Goal: Task Accomplishment & Management: Complete application form

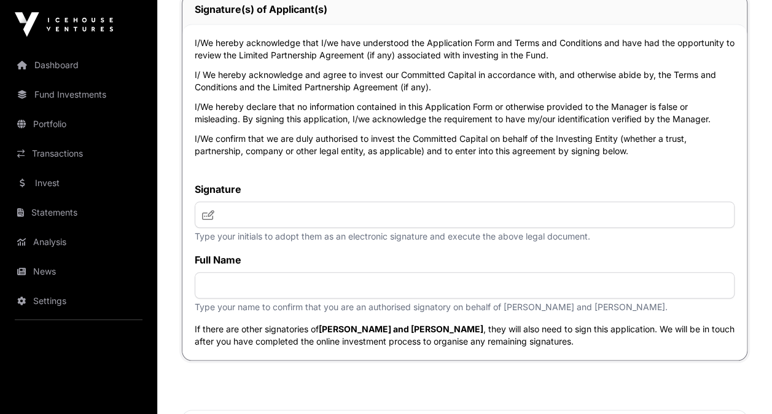
scroll to position [5103, 0]
click at [300, 227] on input "text" at bounding box center [465, 214] width 540 height 26
type input "**********"
click at [267, 298] on input "text" at bounding box center [465, 284] width 540 height 26
click at [203, 219] on icon at bounding box center [208, 214] width 12 height 10
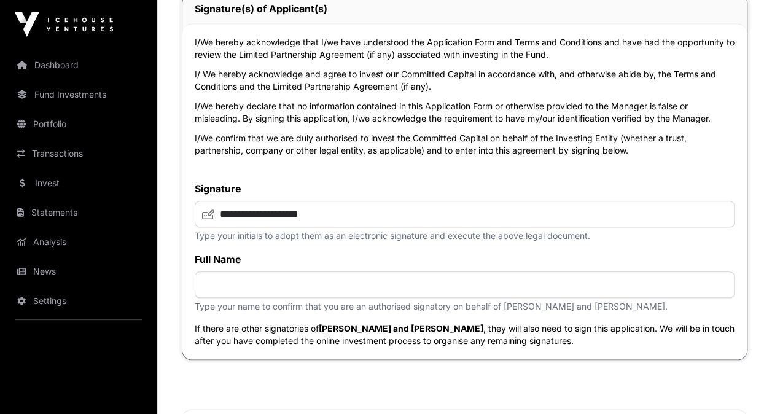
click at [211, 219] on icon at bounding box center [208, 214] width 12 height 10
click at [230, 298] on input "text" at bounding box center [465, 284] width 540 height 26
type input "**********"
click at [418, 185] on div "**********" at bounding box center [464, 191] width 564 height 336
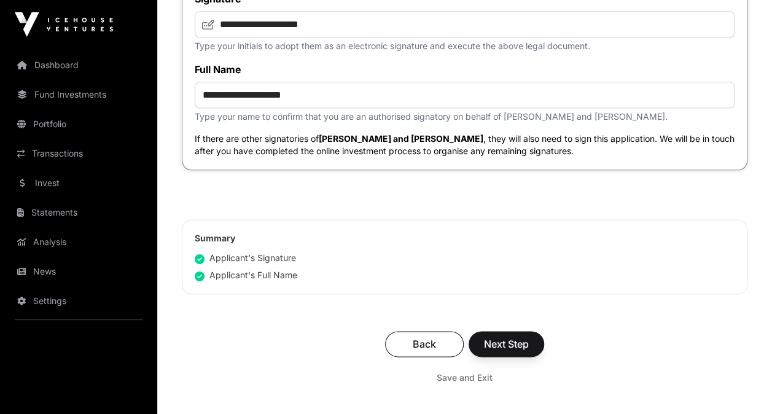
scroll to position [5293, 0]
click at [514, 351] on span "Next Step" at bounding box center [506, 344] width 45 height 15
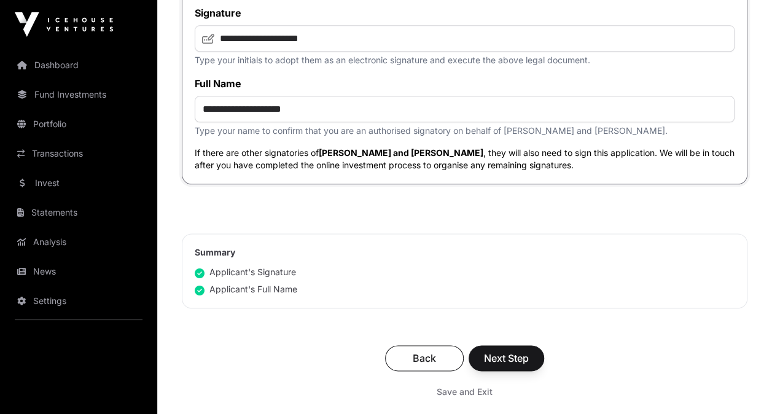
scroll to position [5280, 0]
click at [504, 365] on span "Next Step" at bounding box center [506, 357] width 45 height 15
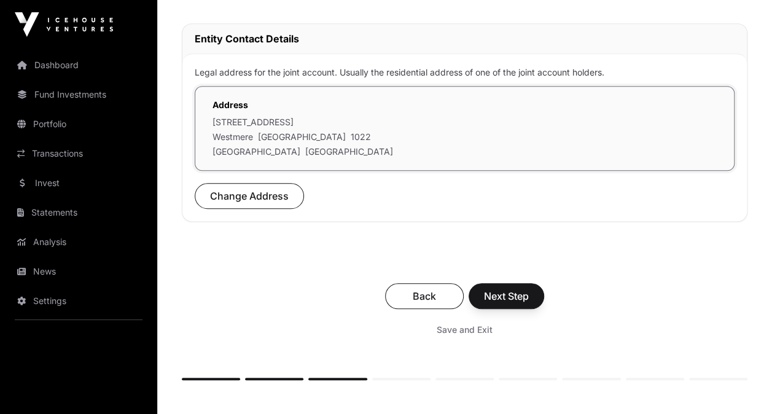
scroll to position [392, 0]
click at [505, 292] on span "Next Step" at bounding box center [506, 295] width 45 height 15
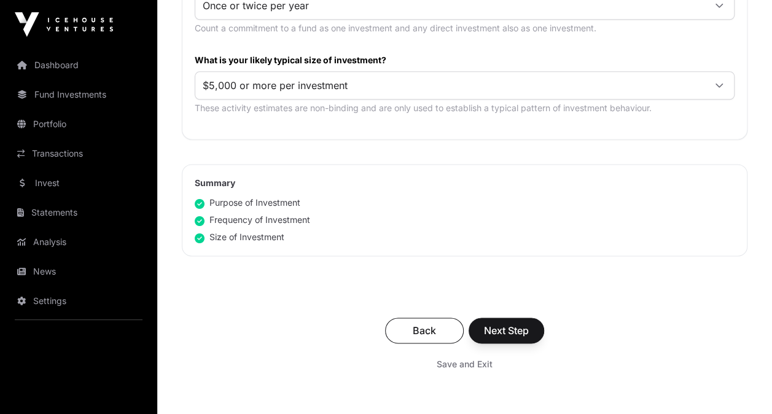
scroll to position [741, 0]
click at [503, 326] on span "Next Step" at bounding box center [506, 329] width 45 height 15
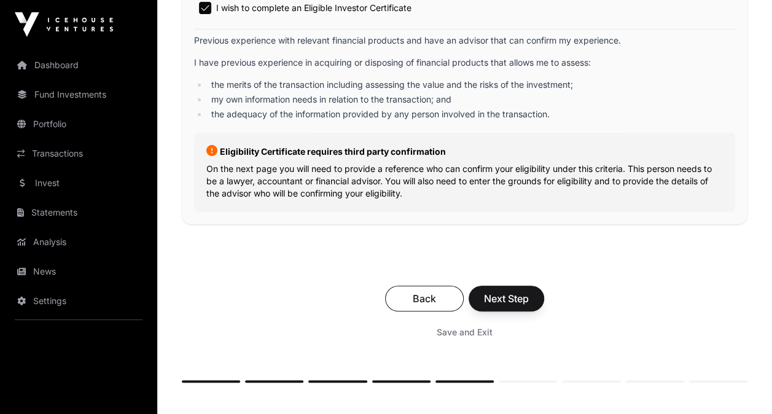
scroll to position [2488, 0]
click at [505, 297] on span "Next Step" at bounding box center [506, 298] width 45 height 15
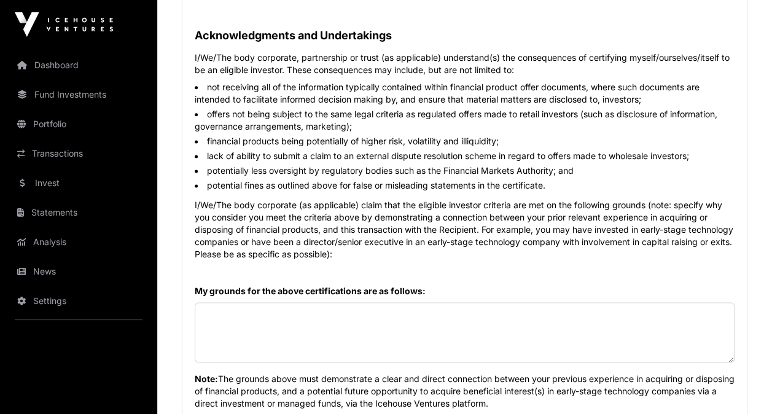
scroll to position [749, 0]
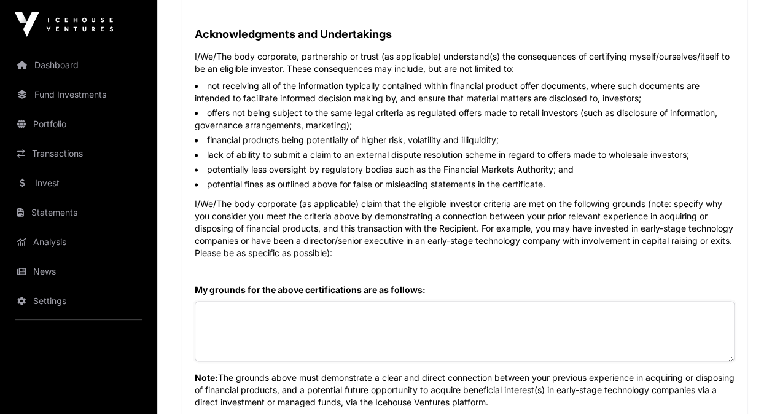
click at [378, 324] on textarea at bounding box center [465, 331] width 540 height 60
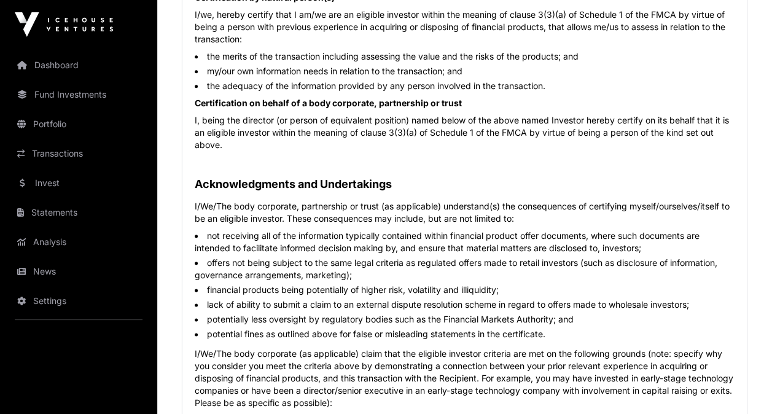
scroll to position [598, 0]
click at [739, 232] on div "Certification by natural person(s) I/we, hereby certify that I am/we are an eli…" at bounding box center [464, 312] width 564 height 677
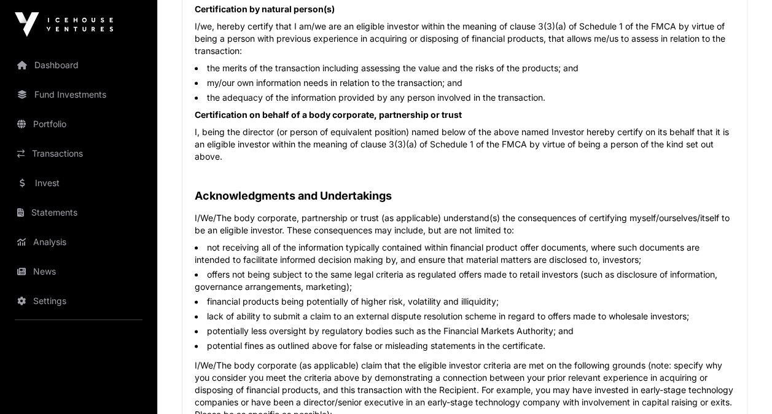
scroll to position [555, 0]
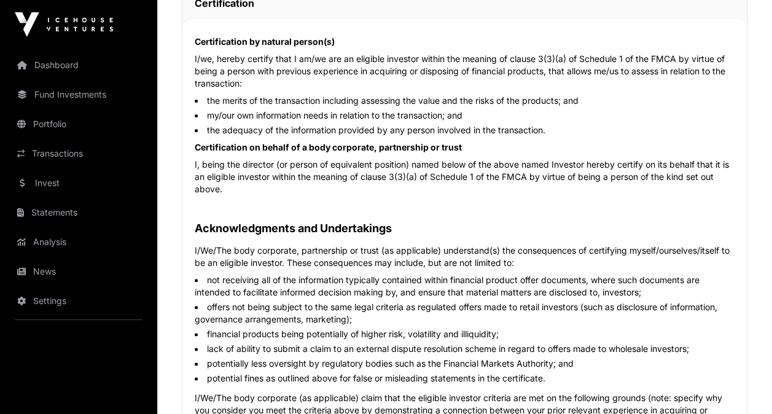
click at [644, 239] on div "Certification by natural person(s) I/we, hereby certify that I am/we are an eli…" at bounding box center [464, 356] width 564 height 677
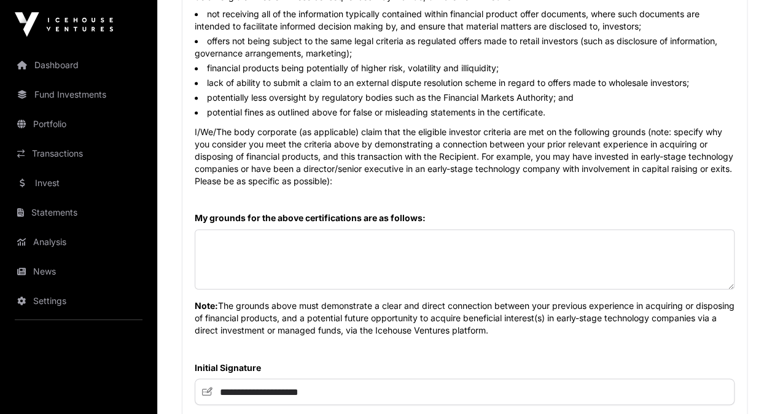
scroll to position [822, 0]
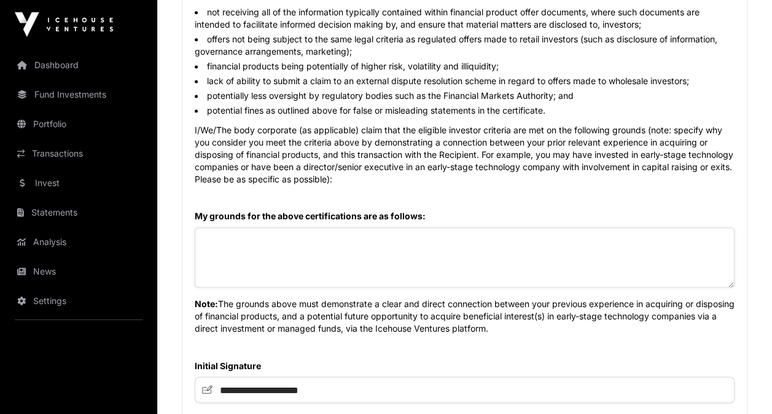
click at [296, 248] on textarea at bounding box center [465, 257] width 540 height 60
paste textarea "**********"
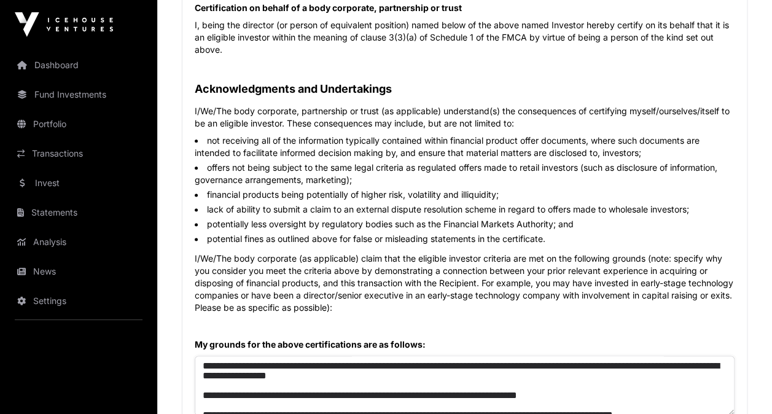
scroll to position [693, 0]
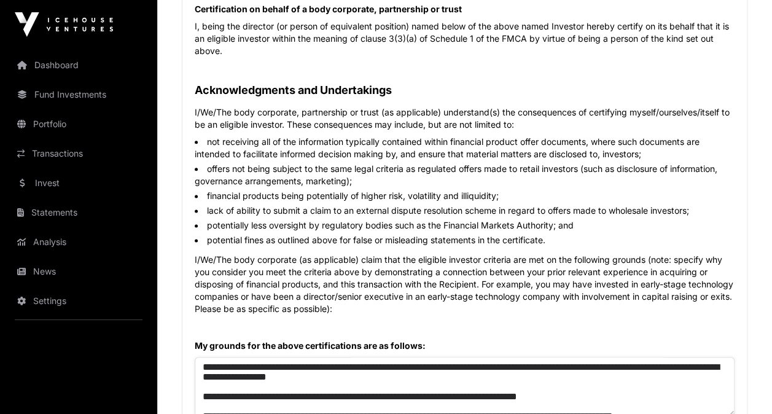
click at [257, 372] on textarea at bounding box center [465, 387] width 540 height 60
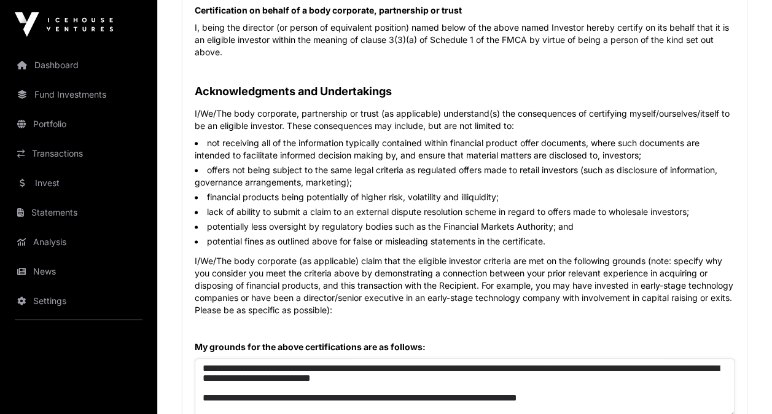
click at [203, 365] on textarea at bounding box center [465, 388] width 540 height 60
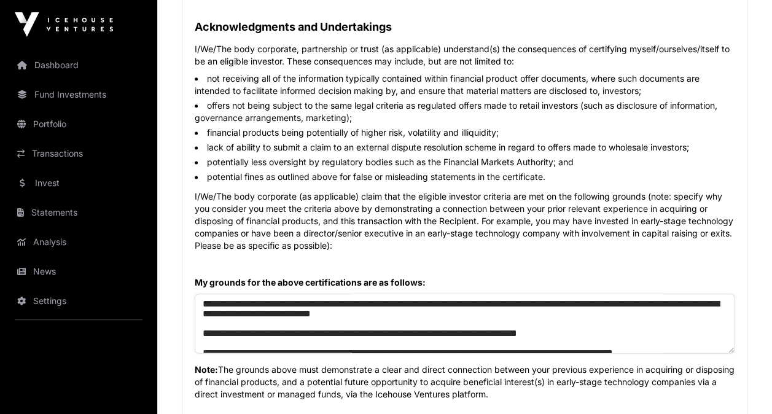
scroll to position [757, 0]
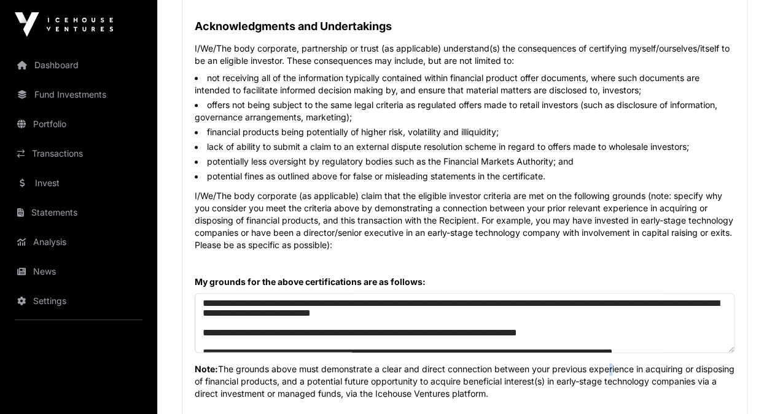
drag, startPoint x: 611, startPoint y: 367, endPoint x: 609, endPoint y: 357, distance: 10.0
click at [609, 357] on p "Note: The grounds above must demonstrate a clear and direct connection between …" at bounding box center [465, 378] width 540 height 44
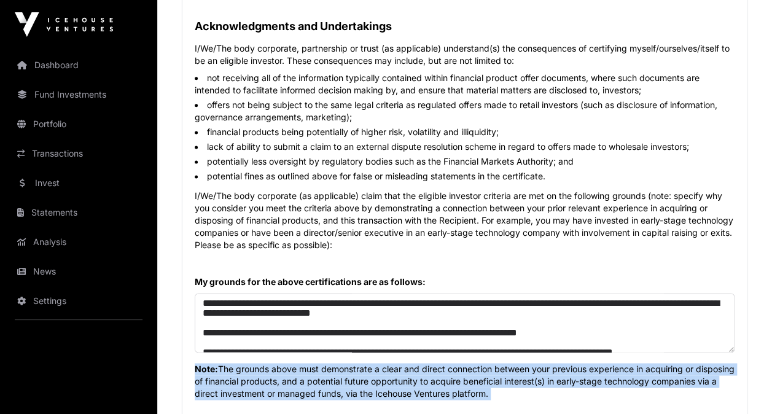
click at [609, 357] on p "Note: The grounds above must demonstrate a clear and direct connection between …" at bounding box center [465, 378] width 540 height 44
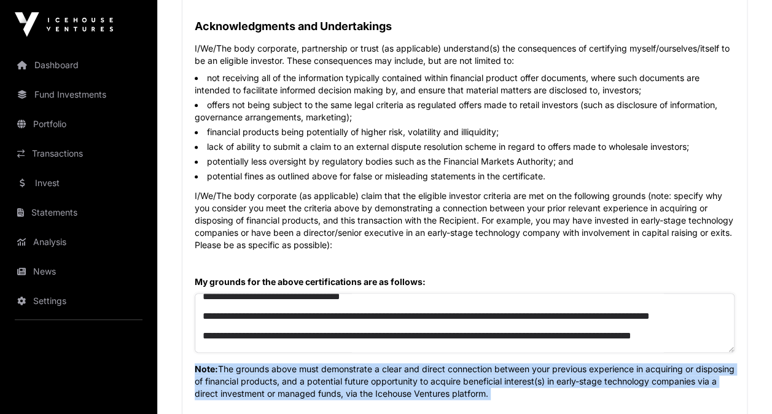
scroll to position [123, 0]
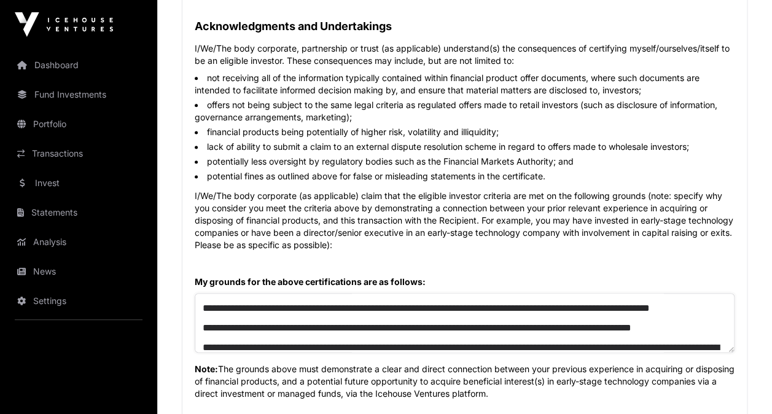
drag, startPoint x: 461, startPoint y: 335, endPoint x: 466, endPoint y: 311, distance: 24.9
click at [466, 311] on textarea at bounding box center [465, 323] width 540 height 60
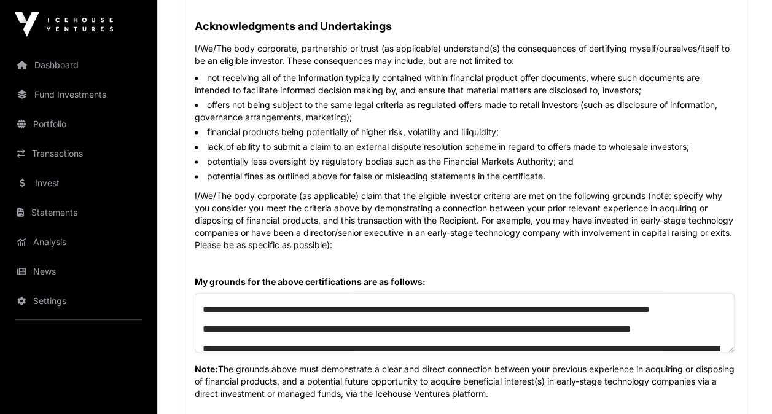
scroll to position [134, 0]
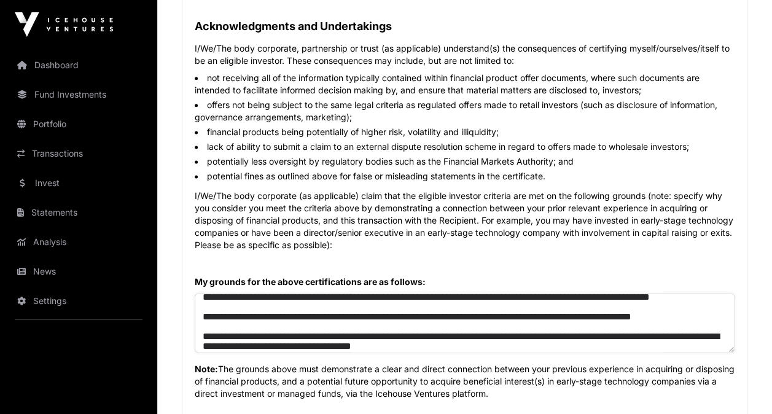
click at [298, 319] on textarea at bounding box center [465, 323] width 540 height 60
drag, startPoint x: 278, startPoint y: 327, endPoint x: 477, endPoint y: 312, distance: 200.2
click at [477, 312] on textarea at bounding box center [465, 323] width 540 height 60
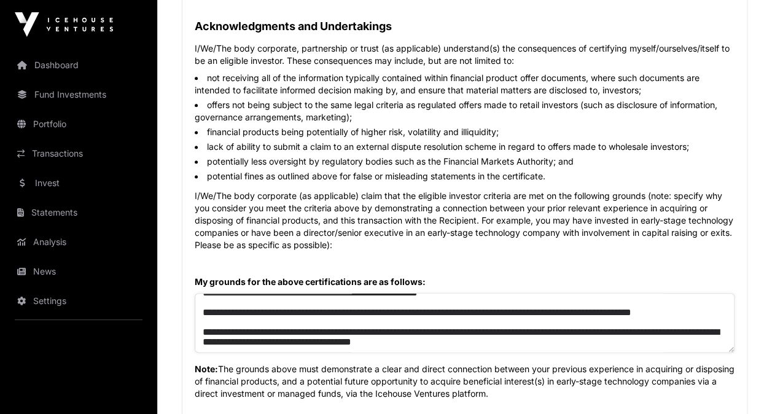
scroll to position [167, 0]
click at [605, 344] on textarea "**********" at bounding box center [465, 323] width 540 height 60
paste textarea "**********"
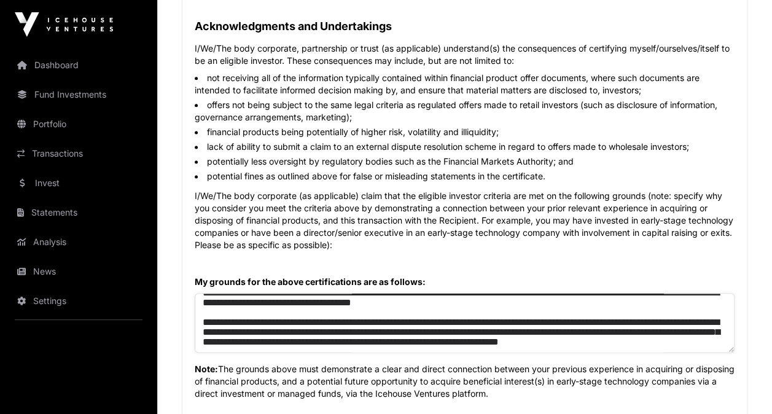
scroll to position [216, 0]
click at [204, 310] on textarea at bounding box center [465, 323] width 540 height 60
drag, startPoint x: 313, startPoint y: 311, endPoint x: 283, endPoint y: 308, distance: 30.8
click at [283, 308] on textarea at bounding box center [465, 323] width 540 height 60
click at [357, 311] on textarea at bounding box center [465, 323] width 540 height 60
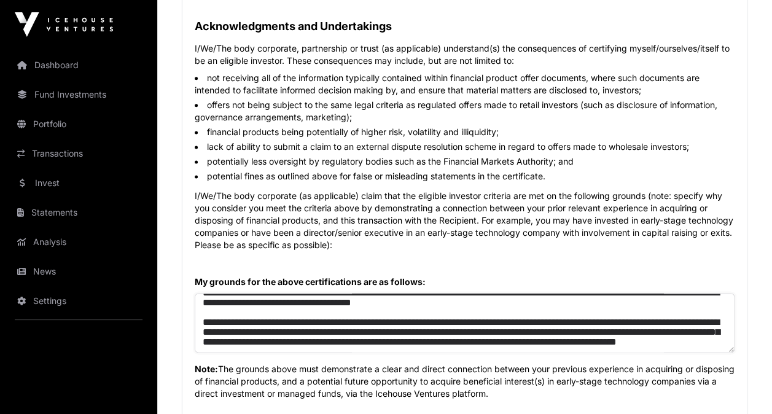
click at [357, 311] on textarea at bounding box center [465, 323] width 540 height 60
click at [386, 311] on textarea at bounding box center [465, 323] width 540 height 60
click at [429, 324] on textarea at bounding box center [465, 323] width 540 height 60
drag, startPoint x: 424, startPoint y: 321, endPoint x: 201, endPoint y: 320, distance: 223.0
click at [201, 320] on textarea at bounding box center [465, 323] width 540 height 60
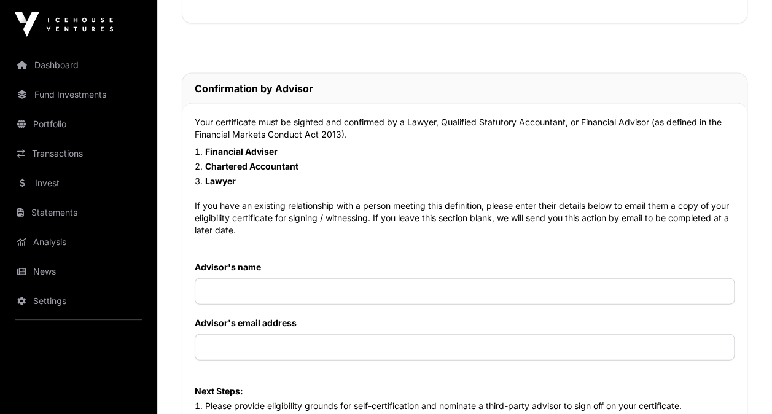
scroll to position [1227, 0]
type textarea "**********"
click at [349, 287] on input "text" at bounding box center [465, 291] width 540 height 26
type input "***"
click at [276, 347] on input "text" at bounding box center [465, 347] width 540 height 26
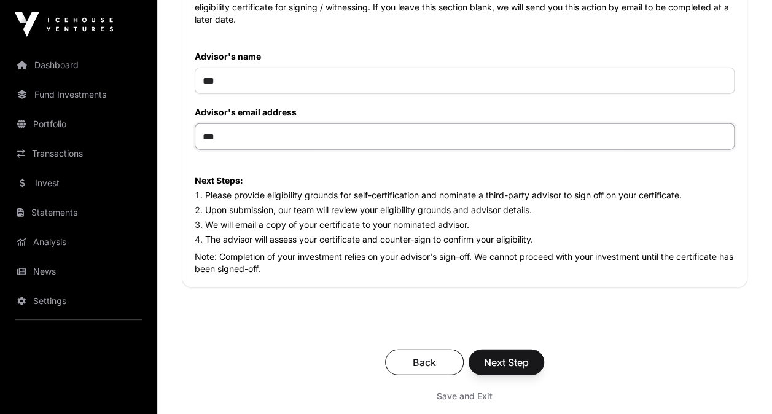
scroll to position [1443, 0]
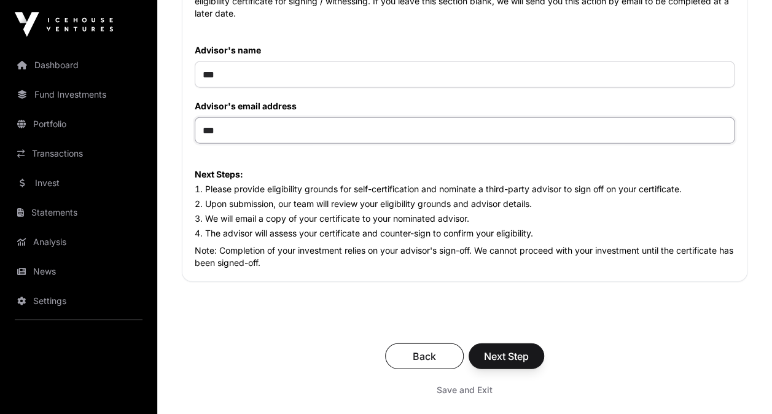
type input "***"
click at [513, 355] on span "Next Step" at bounding box center [506, 356] width 45 height 15
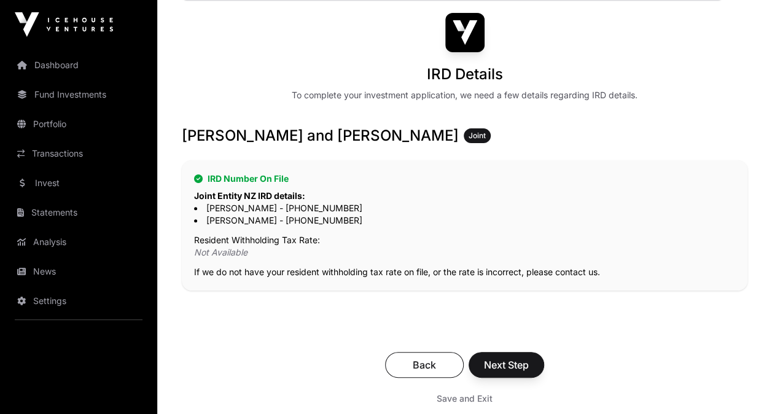
scroll to position [128, 0]
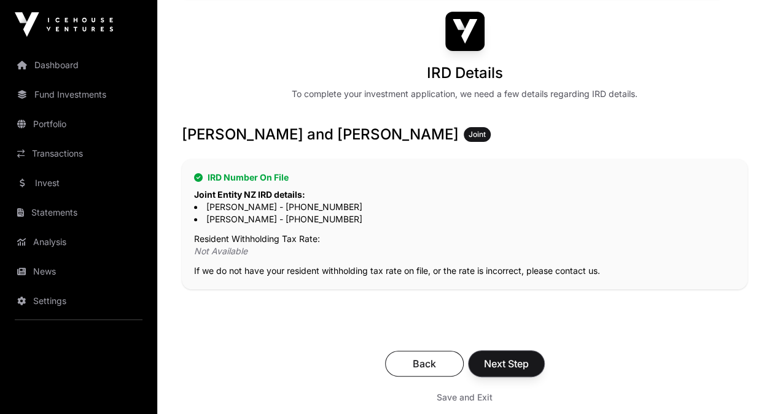
click at [512, 364] on span "Next Step" at bounding box center [506, 363] width 45 height 15
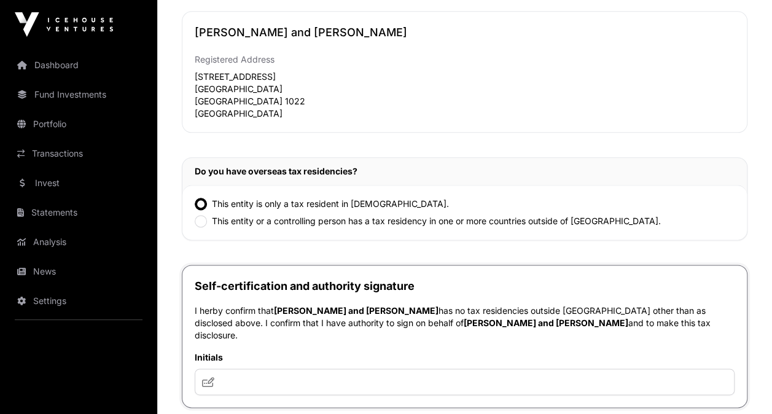
scroll to position [665, 0]
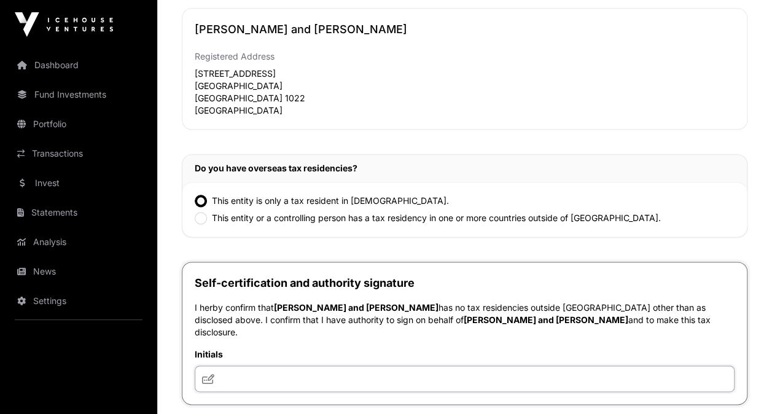
click at [317, 365] on input "text" at bounding box center [465, 378] width 540 height 26
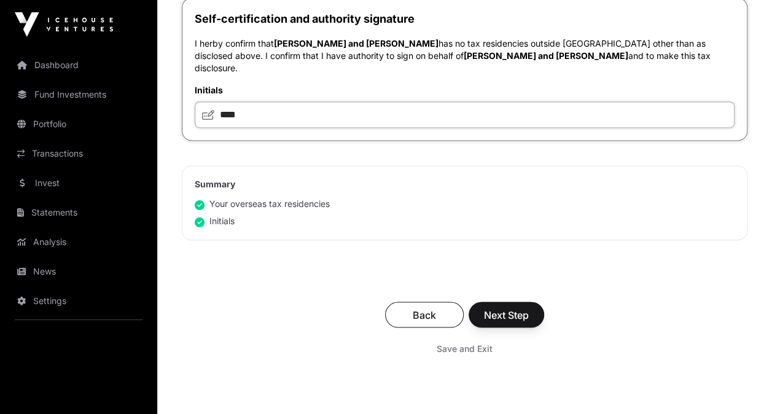
scroll to position [929, 0]
type input "****"
click at [507, 306] on span "Next Step" at bounding box center [506, 313] width 45 height 15
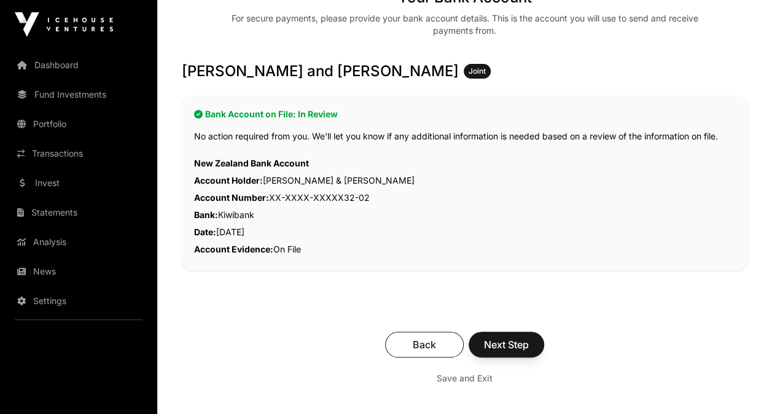
scroll to position [205, 0]
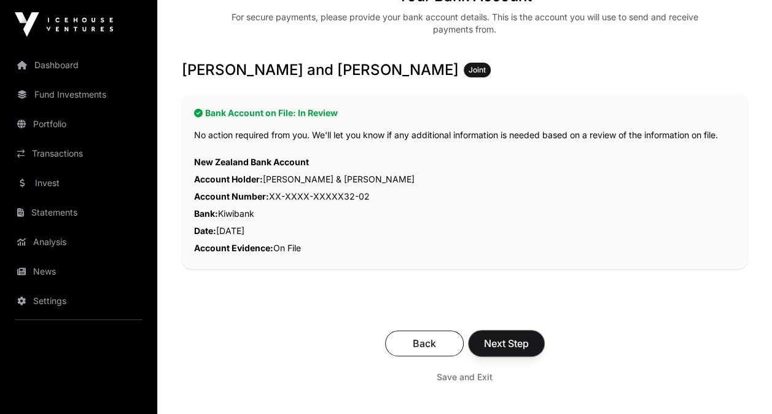
click at [503, 337] on span "Next Step" at bounding box center [506, 343] width 45 height 15
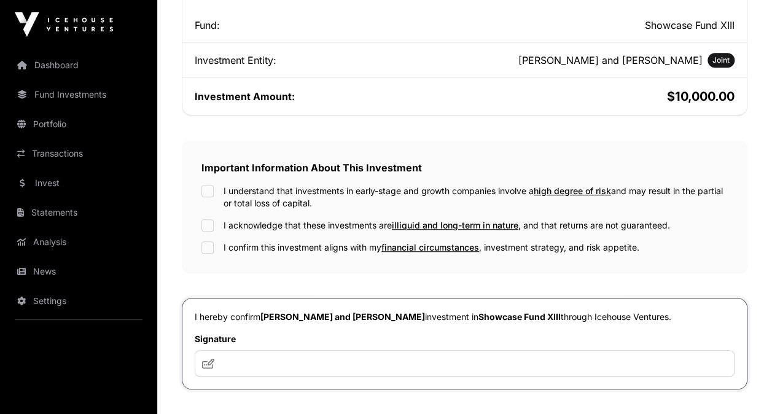
scroll to position [302, 0]
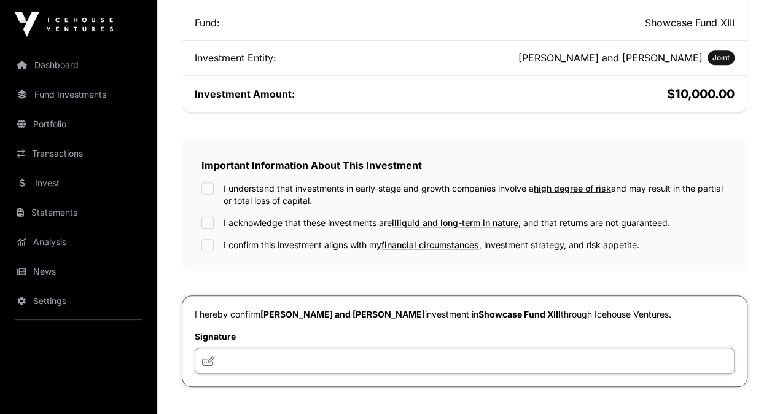
click at [429, 357] on input "text" at bounding box center [465, 361] width 540 height 26
type input "*"
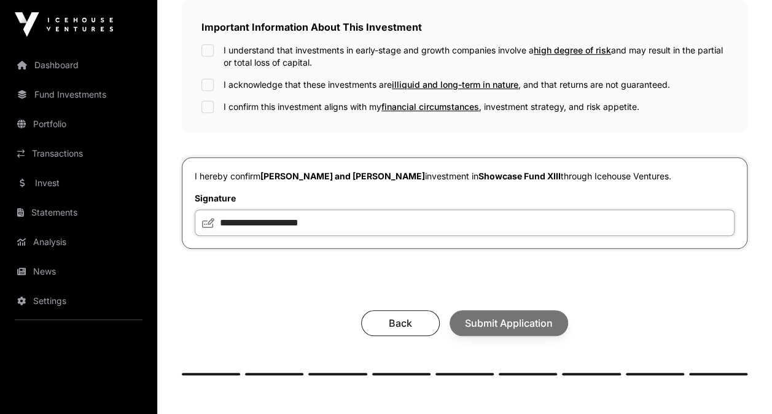
scroll to position [440, 0]
type input "**********"
click at [507, 316] on div "Back Submit Application" at bounding box center [464, 323] width 541 height 26
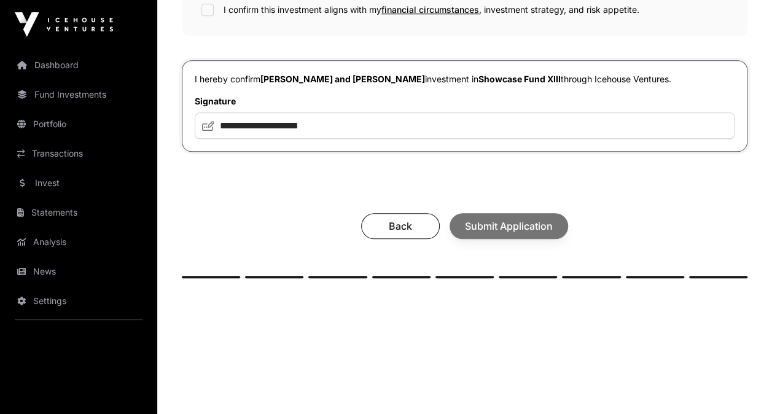
scroll to position [552, 0]
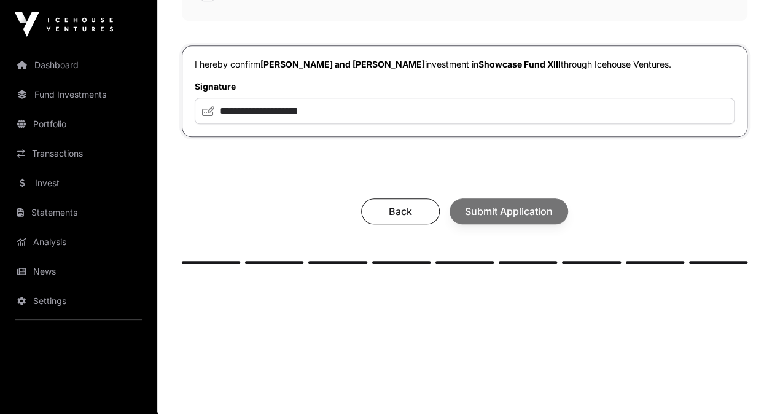
click at [482, 201] on div "Back Submit Application" at bounding box center [464, 211] width 541 height 26
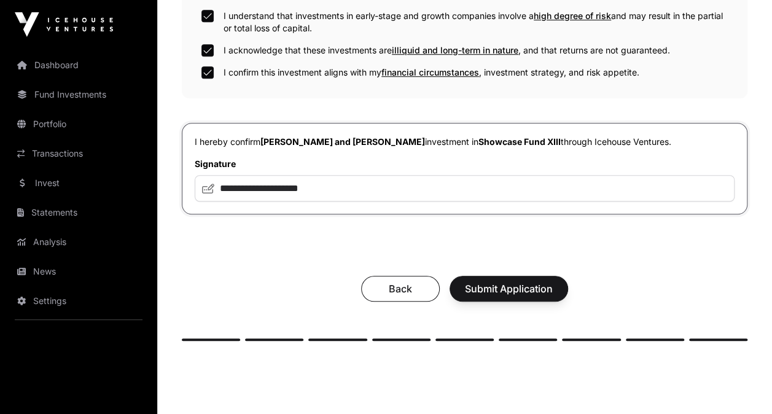
scroll to position [493, 0]
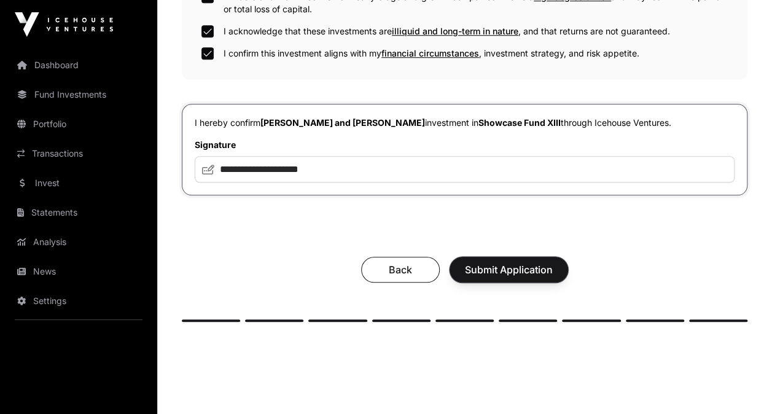
click at [517, 267] on span "Submit Application" at bounding box center [509, 269] width 88 height 15
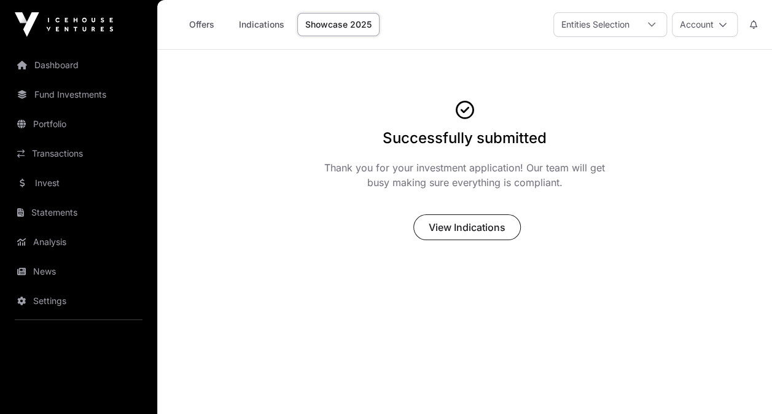
click at [50, 178] on link "Invest" at bounding box center [79, 183] width 138 height 27
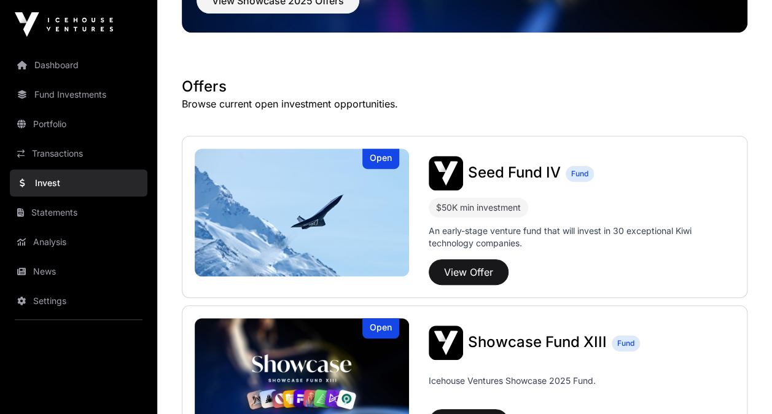
scroll to position [184, 0]
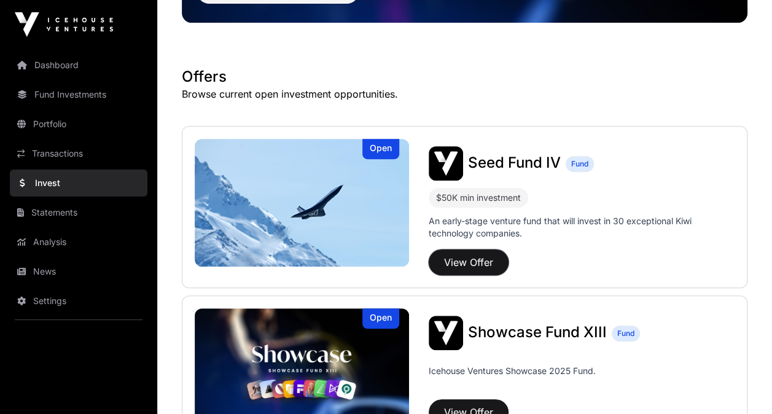
click at [474, 261] on button "View Offer" at bounding box center [469, 262] width 80 height 26
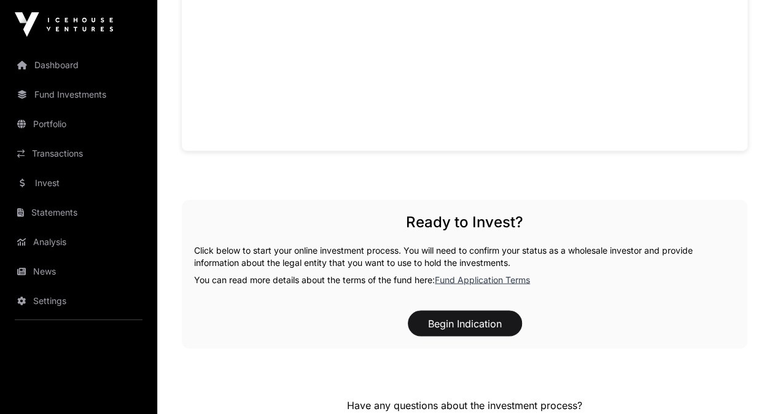
scroll to position [944, 0]
click at [457, 320] on button "Begin Indication" at bounding box center [465, 323] width 114 height 26
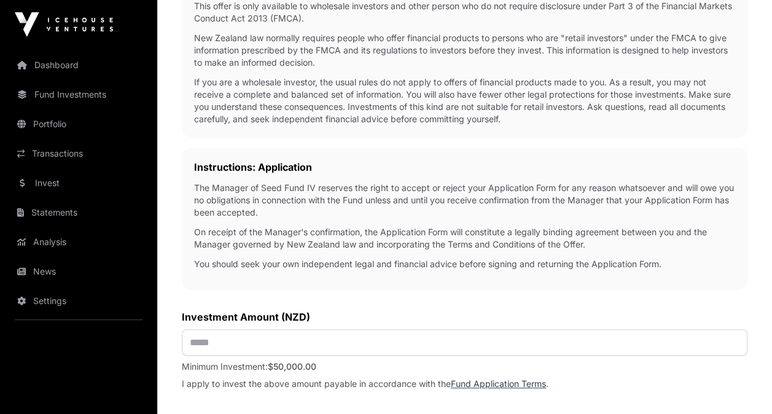
scroll to position [247, 0]
click at [260, 335] on input "text" at bounding box center [465, 342] width 566 height 26
type input "*******"
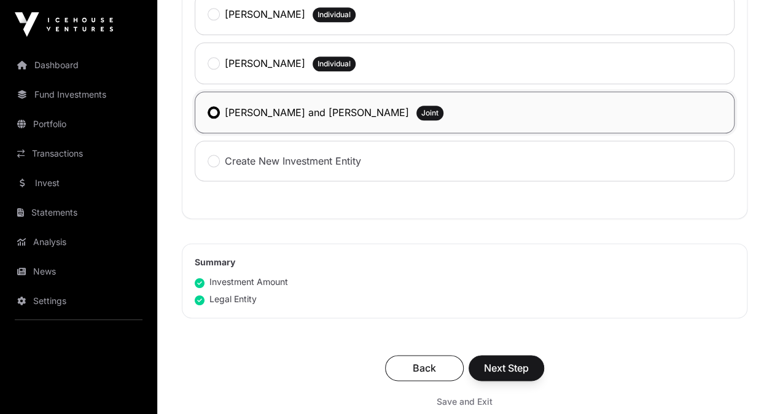
scroll to position [711, 0]
click at [507, 361] on span "Next Step" at bounding box center [506, 367] width 45 height 15
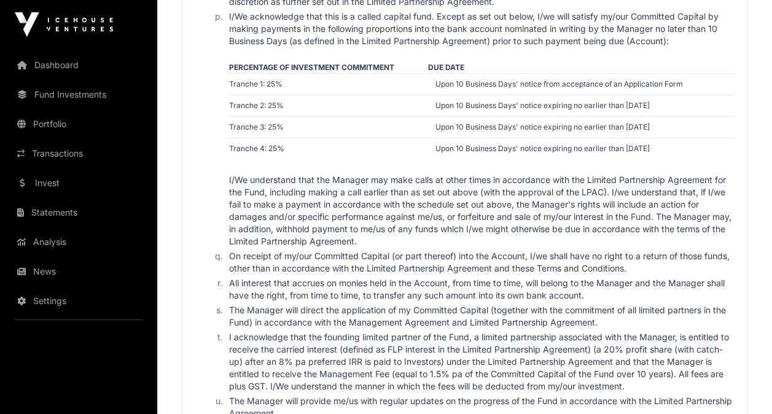
scroll to position [2664, 0]
drag, startPoint x: 507, startPoint y: 361, endPoint x: 394, endPoint y: 296, distance: 130.4
click at [394, 296] on li "All interest that accrues on monies held in the Account, from time to time, wil…" at bounding box center [479, 288] width 509 height 25
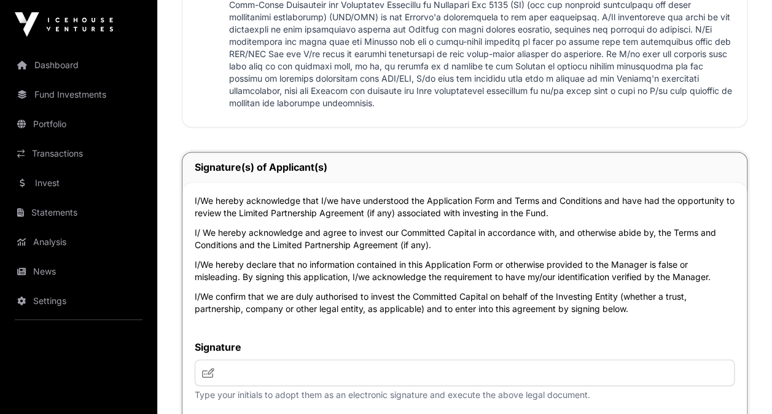
scroll to position [3105, 0]
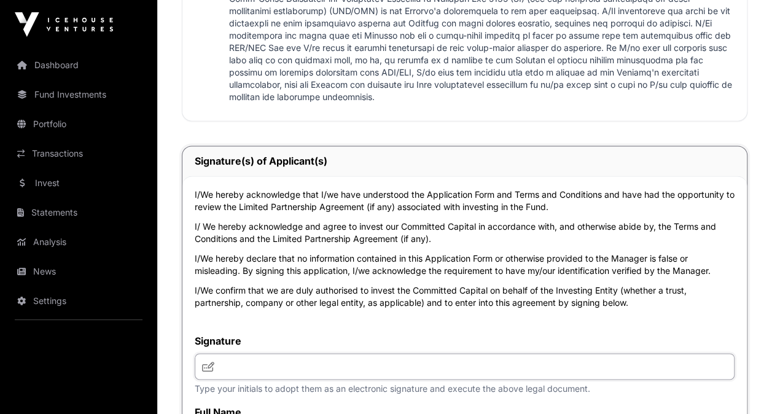
click at [307, 365] on input "text" at bounding box center [465, 366] width 540 height 26
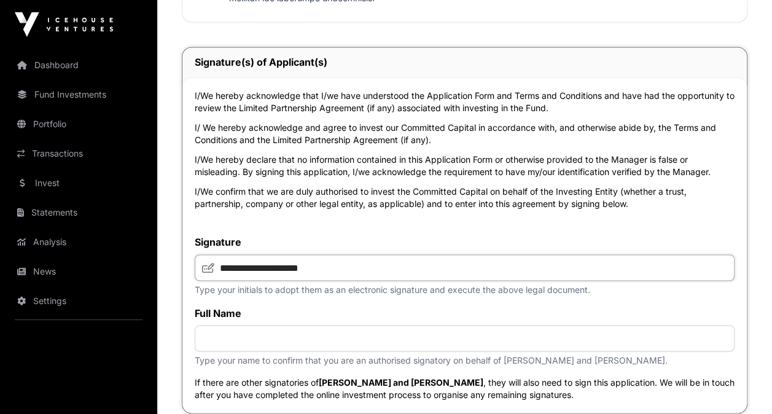
scroll to position [3205, 0]
type input "**********"
click at [289, 350] on input "text" at bounding box center [465, 337] width 540 height 26
type input "**********"
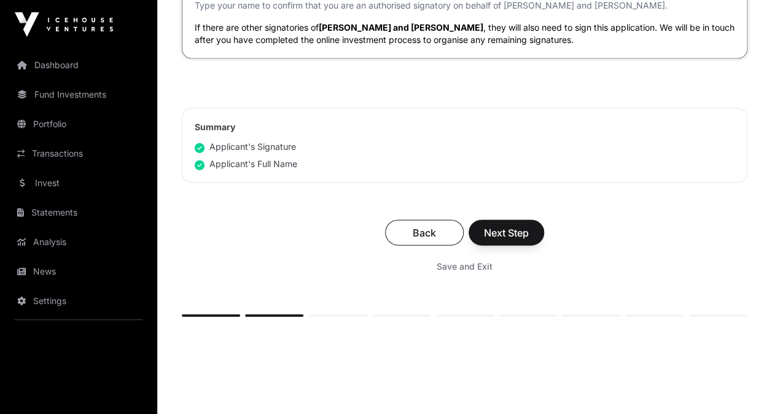
scroll to position [3559, 0]
click at [505, 235] on span "Next Step" at bounding box center [506, 232] width 45 height 15
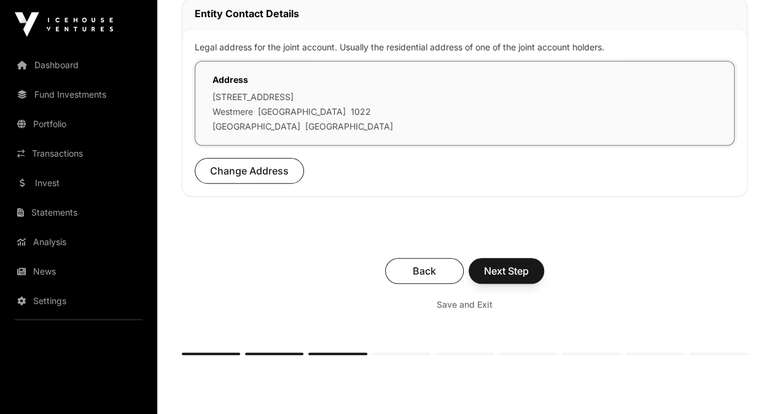
scroll to position [417, 0]
click at [504, 268] on span "Next Step" at bounding box center [506, 270] width 45 height 15
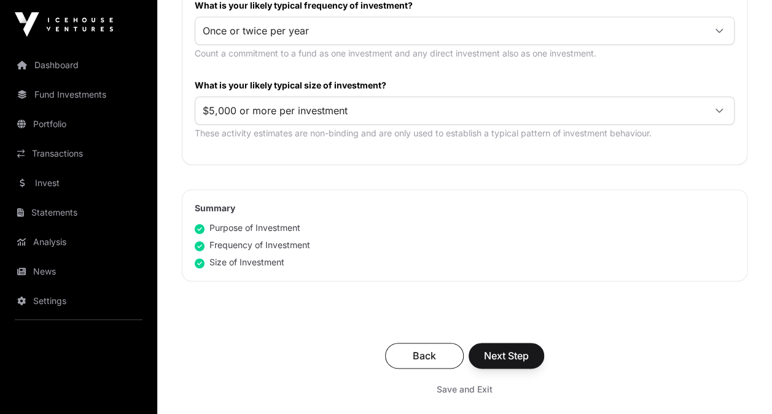
scroll to position [720, 0]
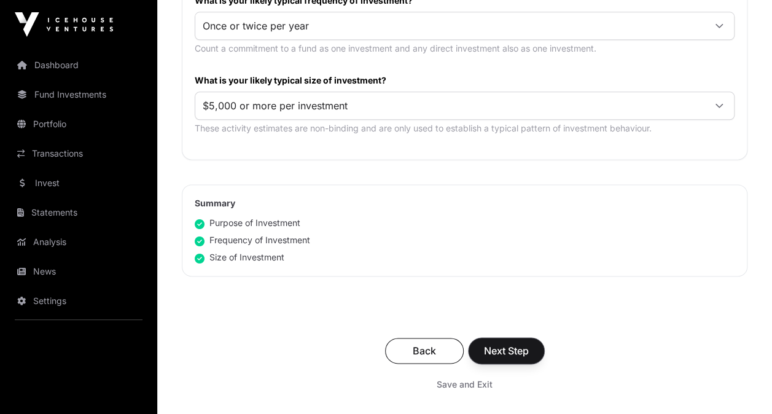
click at [501, 345] on span "Next Step" at bounding box center [506, 350] width 45 height 15
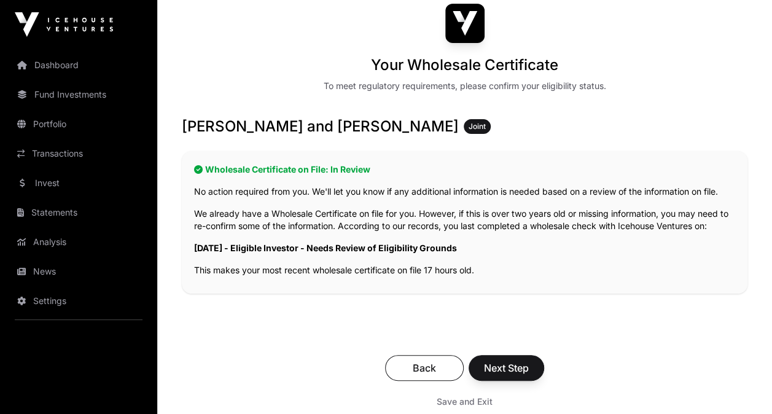
scroll to position [141, 0]
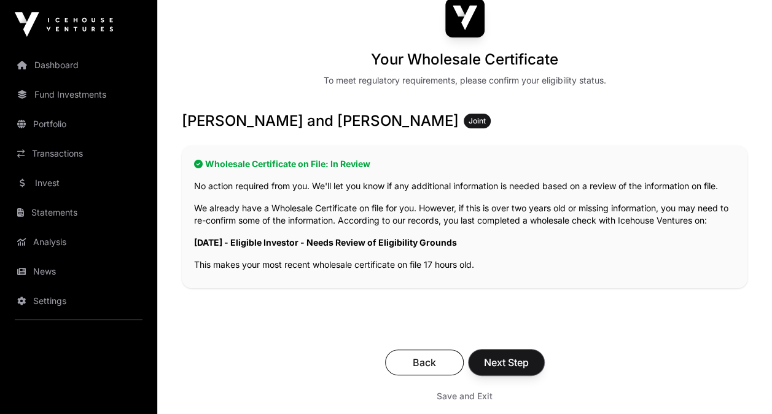
click at [507, 366] on span "Next Step" at bounding box center [506, 362] width 45 height 15
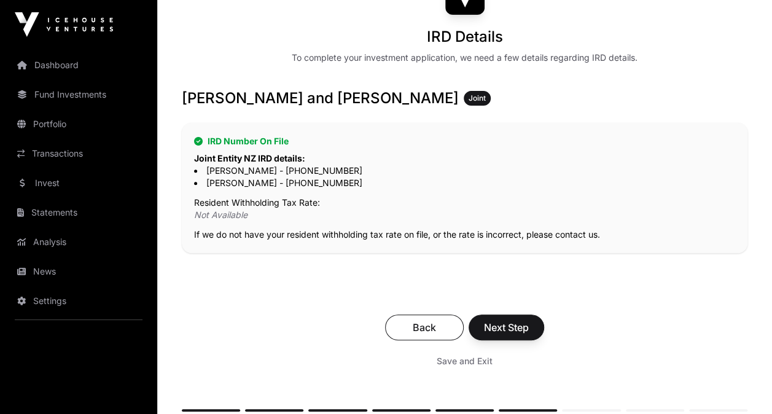
scroll to position [172, 0]
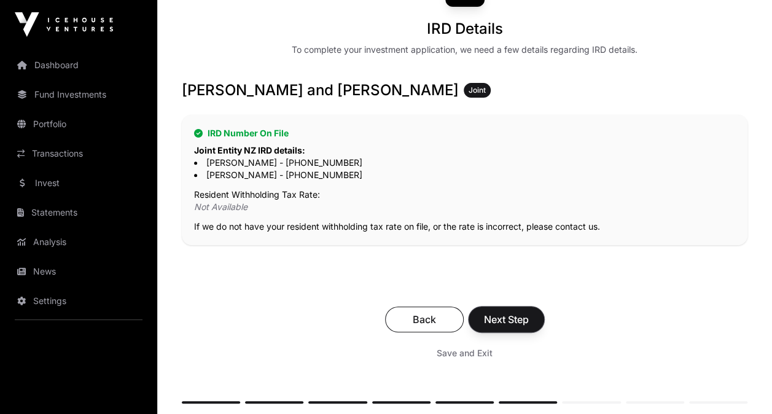
click at [507, 317] on span "Next Step" at bounding box center [506, 319] width 45 height 15
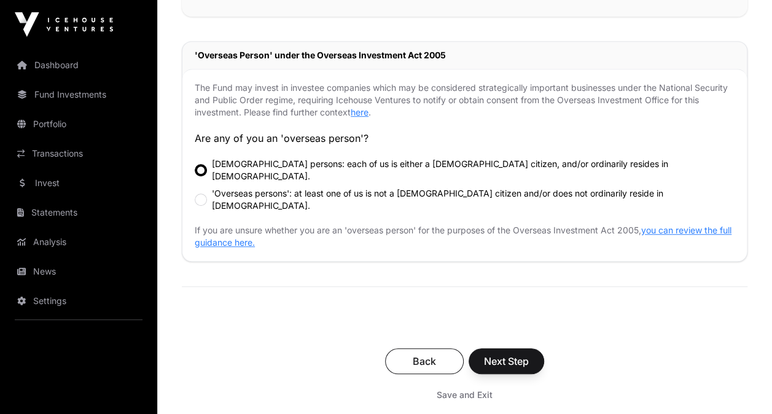
scroll to position [386, 0]
click at [502, 353] on span "Next Step" at bounding box center [506, 360] width 45 height 15
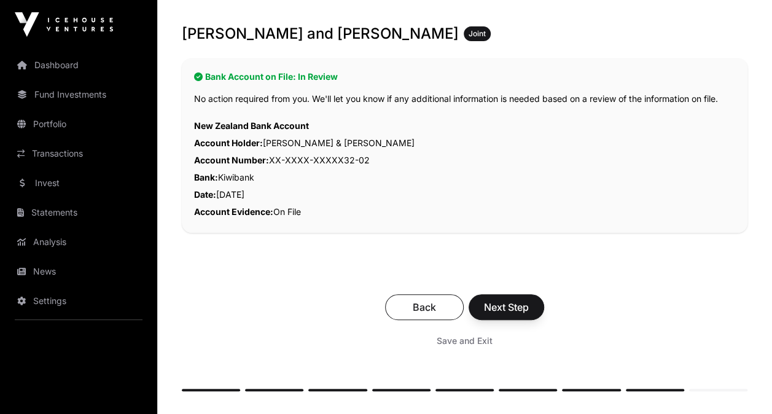
scroll to position [265, 0]
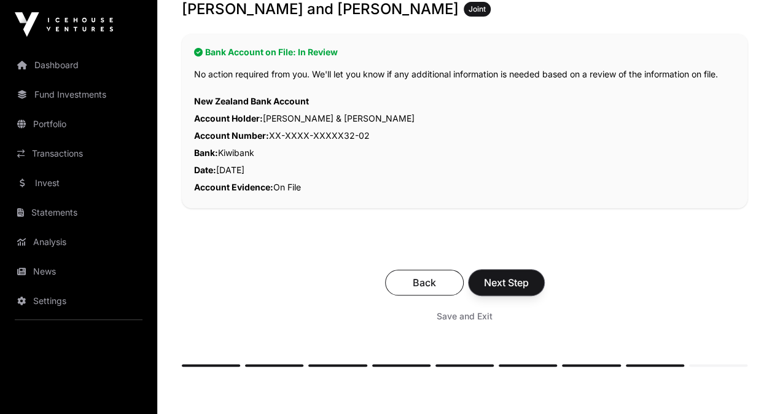
click at [514, 278] on span "Next Step" at bounding box center [506, 282] width 45 height 15
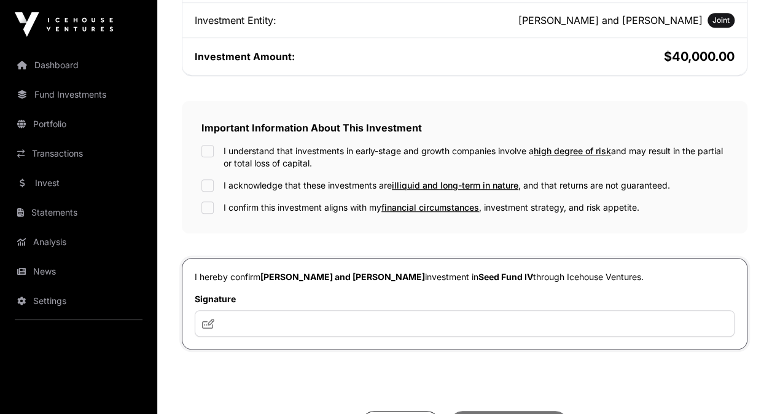
scroll to position [340, 0]
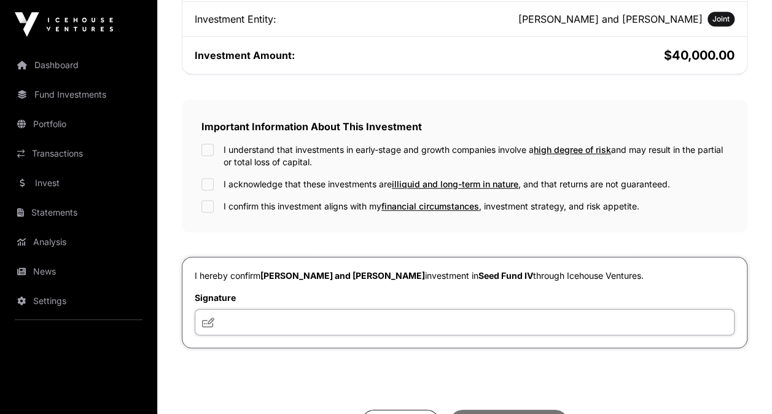
click at [385, 325] on input "text" at bounding box center [465, 322] width 540 height 26
type input "**********"
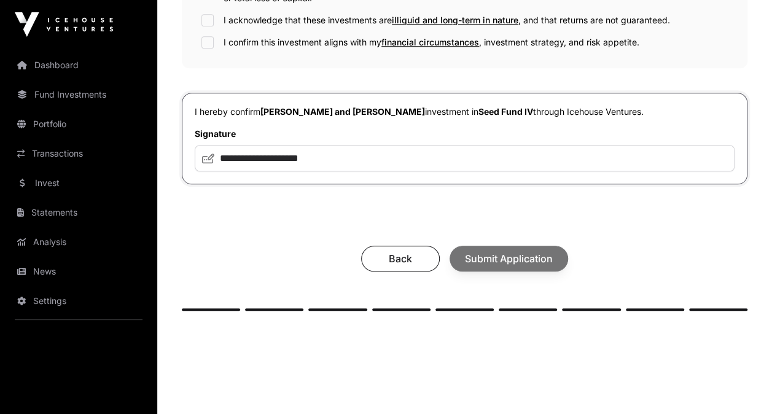
scroll to position [552, 0]
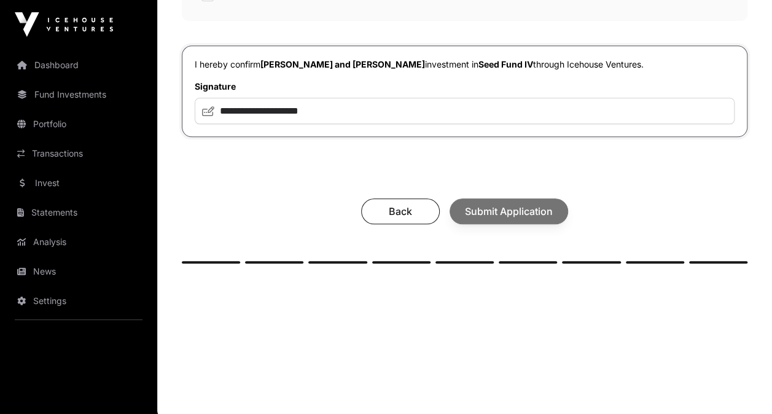
click at [509, 209] on div "Back Submit Application" at bounding box center [464, 211] width 541 height 26
click at [510, 208] on div "Back Submit Application" at bounding box center [464, 211] width 541 height 26
click at [512, 211] on span "Submit Application" at bounding box center [509, 211] width 88 height 15
